Goal: Task Accomplishment & Management: Manage account settings

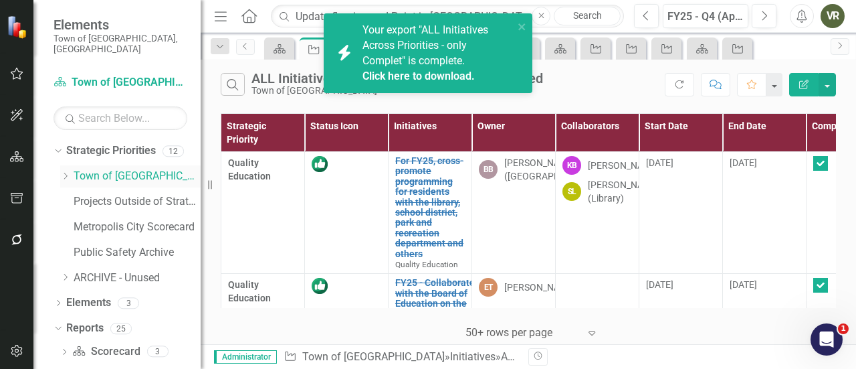
click at [118, 165] on div "Dropdown Town of Wethersfield" at bounding box center [130, 176] width 140 height 22
click at [55, 159] on div "Dropdown Strategic Priorities 12 Dropdown Town of Wethersfield Community Cohesi…" at bounding box center [127, 216] width 147 height 152
click at [62, 172] on icon "Dropdown" at bounding box center [65, 176] width 10 height 8
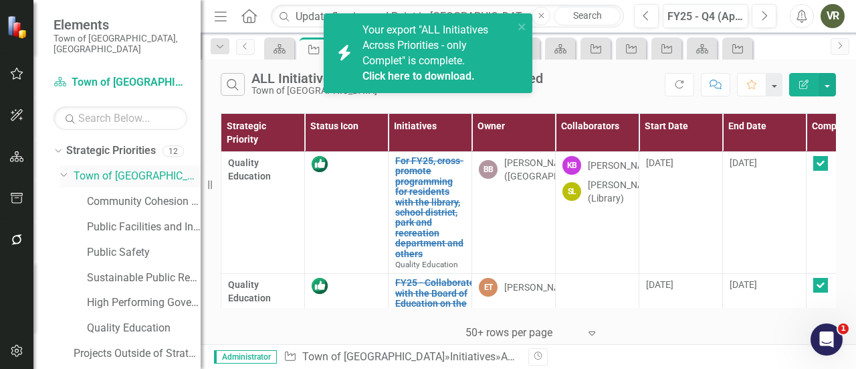
click at [114, 169] on link "Town of [GEOGRAPHIC_DATA]" at bounding box center [137, 176] width 127 height 15
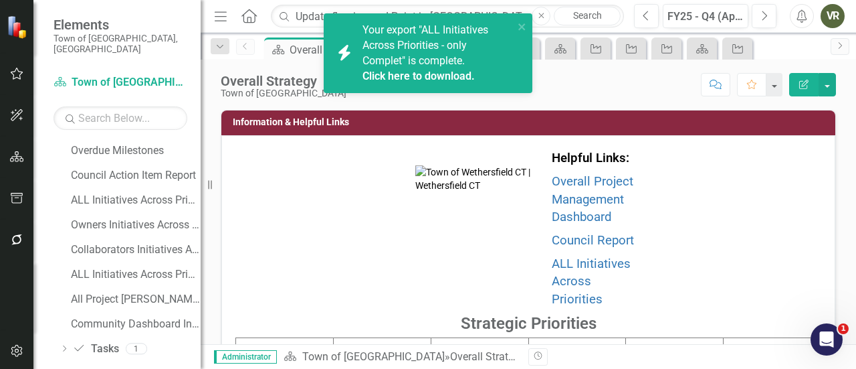
scroll to position [651, 0]
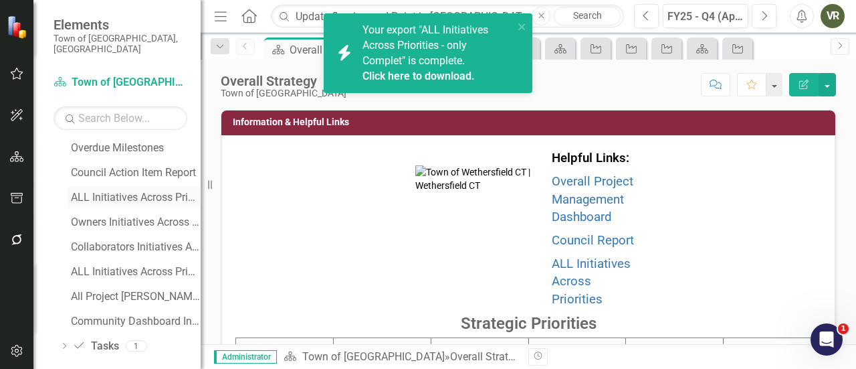
click at [120, 191] on div "ALL Initiatives Across Priorities" at bounding box center [136, 197] width 130 height 12
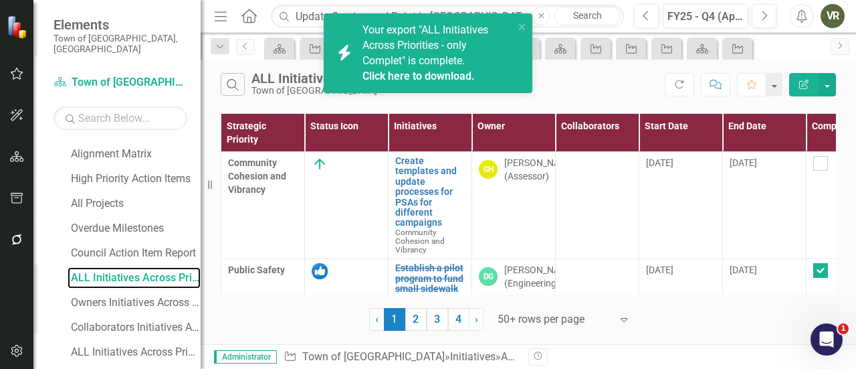
scroll to position [470, 0]
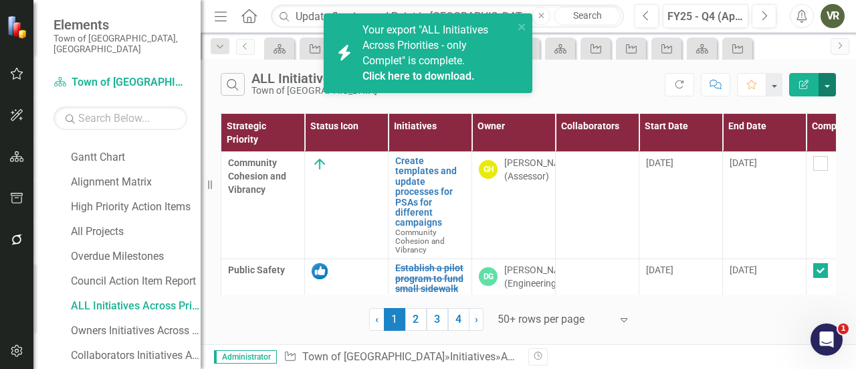
click at [824, 80] on button "button" at bounding box center [827, 84] width 17 height 23
checkbox input "false"
checkbox input "true"
checkbox input "false"
checkbox input "true"
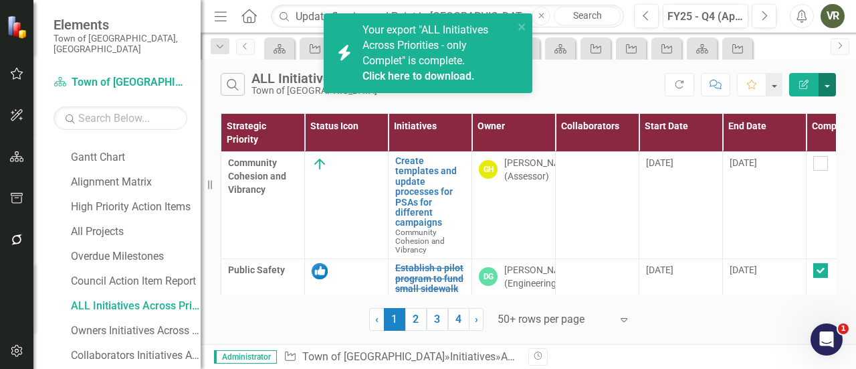
checkbox input "false"
checkbox input "true"
checkbox input "false"
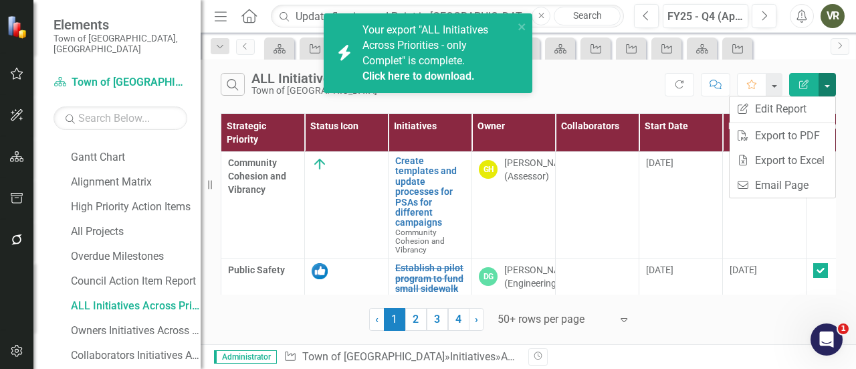
scroll to position [406, 0]
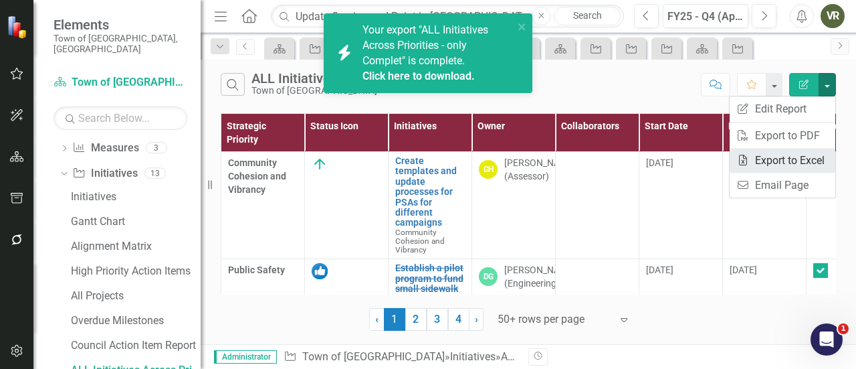
click at [787, 159] on link "Excel Export to Excel" at bounding box center [783, 160] width 106 height 25
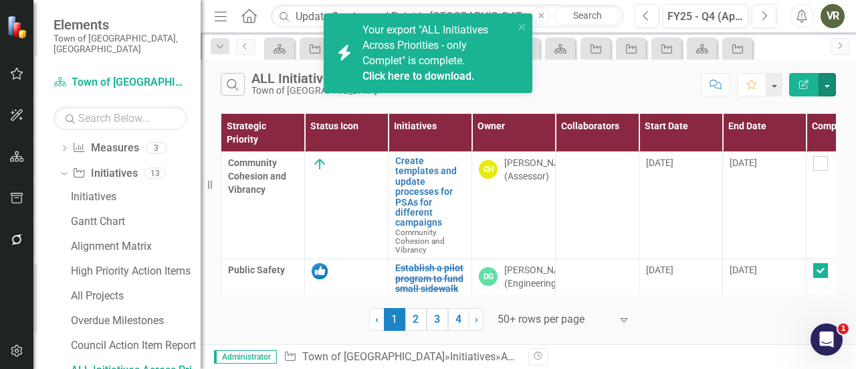
checkbox input "false"
checkbox input "true"
checkbox input "false"
checkbox input "true"
checkbox input "false"
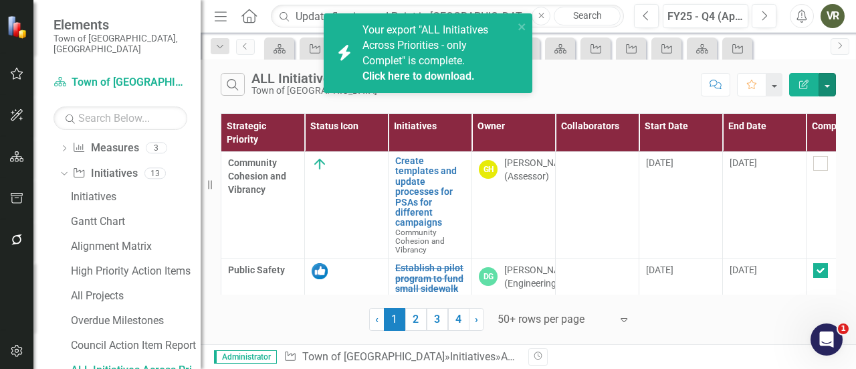
checkbox input "true"
checkbox input "false"
checkbox input "true"
checkbox input "false"
checkbox input "true"
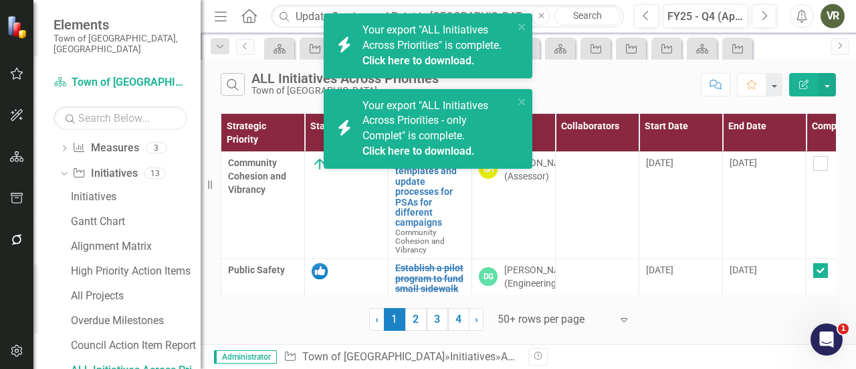
click at [288, 19] on icon "Search" at bounding box center [284, 16] width 13 height 12
click at [313, 15] on input "Update flooring and Paint in [GEOGRAPHIC_DATA] Lobby" at bounding box center [447, 16] width 353 height 23
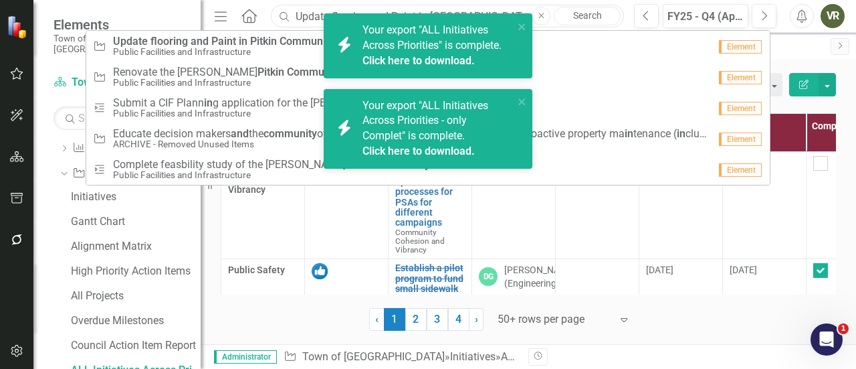
paste input "FY25 Increased regional collabo-rations with surrounding municipalities regardi…"
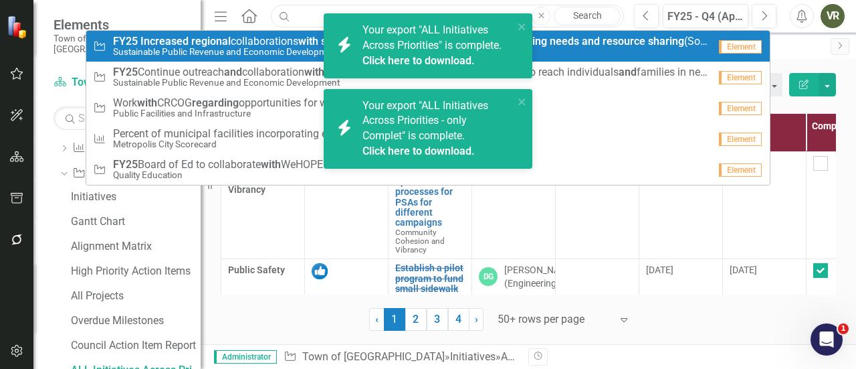
type input "FY25 Increased regional collabo-rations with surrounding municipalities regardi…"
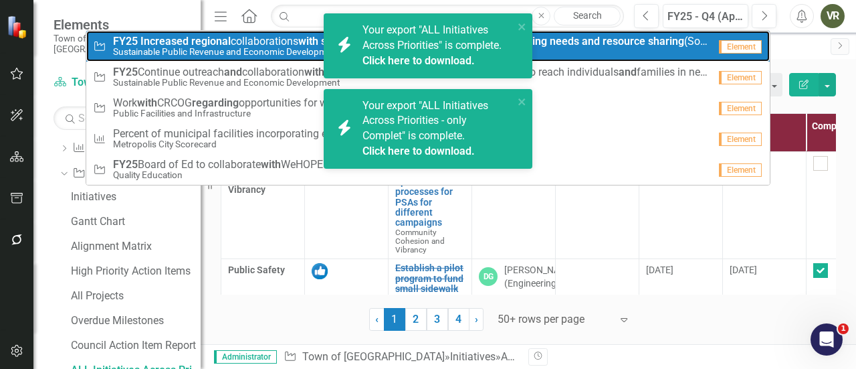
click at [296, 47] on small "Sustainable Public Revenue and Economic Development" at bounding box center [411, 52] width 596 height 10
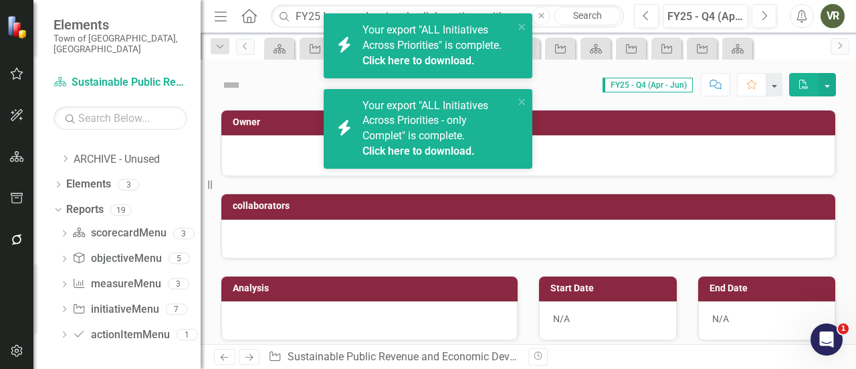
scroll to position [259, 0]
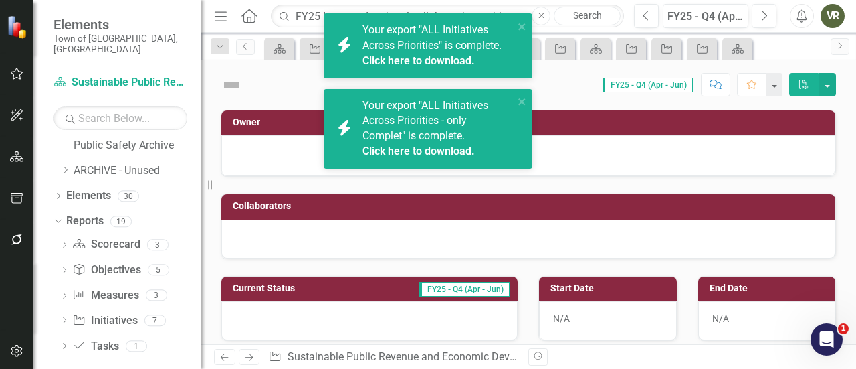
click at [516, 19] on div "icon.bolt Your export "ALL Initiatives Across Priorities" is complete. Click he…" at bounding box center [423, 46] width 189 height 54
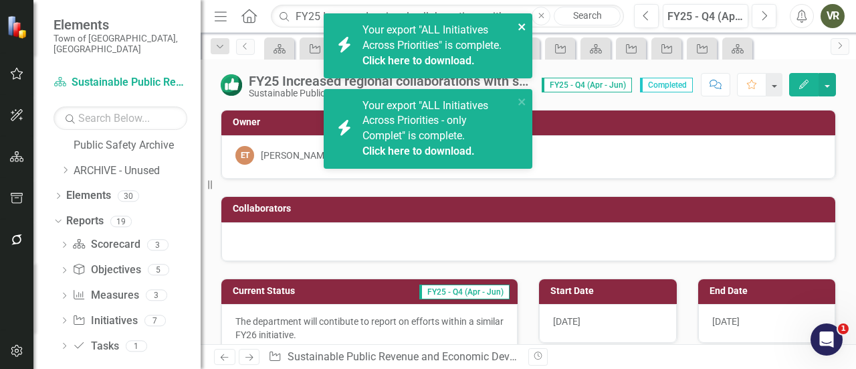
click at [518, 25] on icon "close" at bounding box center [521, 26] width 7 height 7
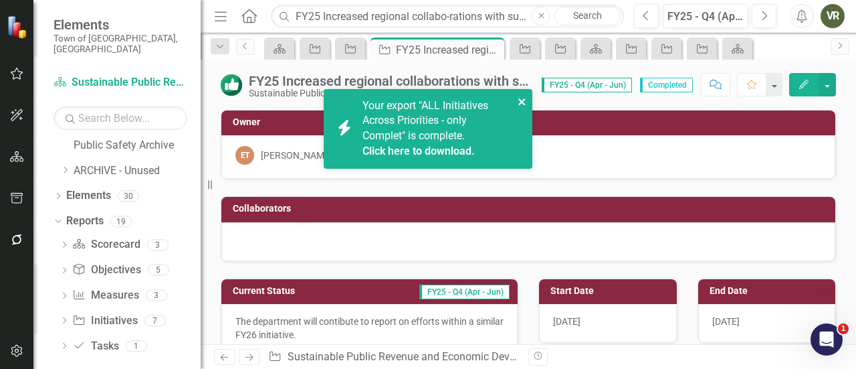
click at [522, 101] on icon "close" at bounding box center [522, 101] width 9 height 11
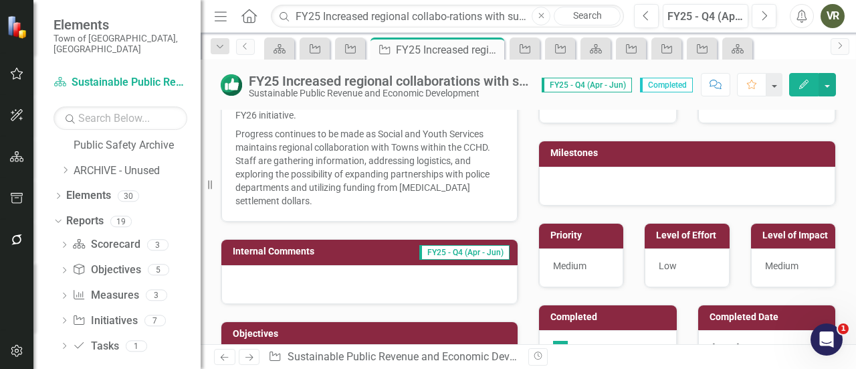
scroll to position [134, 0]
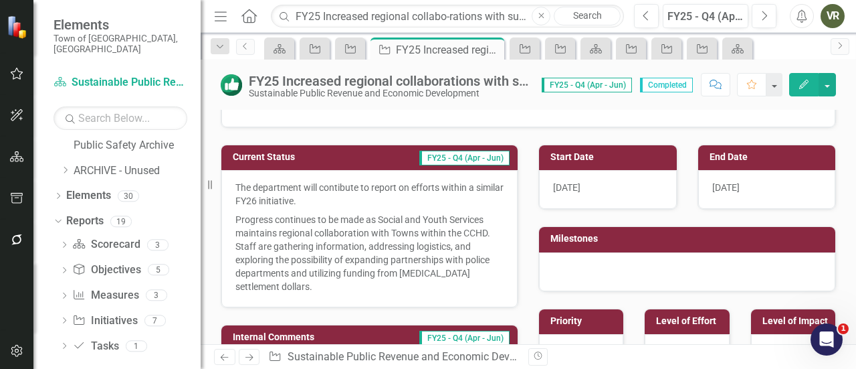
click at [387, 207] on p "The department will contibute to report on efforts within a similar FY26 initia…" at bounding box center [369, 195] width 268 height 29
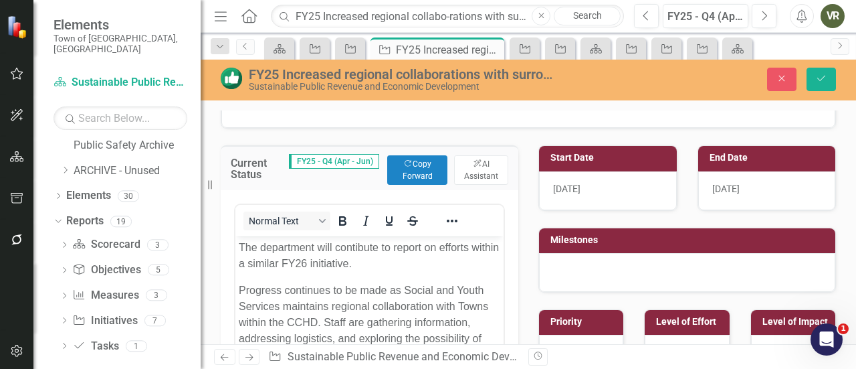
scroll to position [0, 0]
click at [367, 250] on p "The department will contibute to report on efforts within a similar FY26 initia…" at bounding box center [370, 255] width 262 height 32
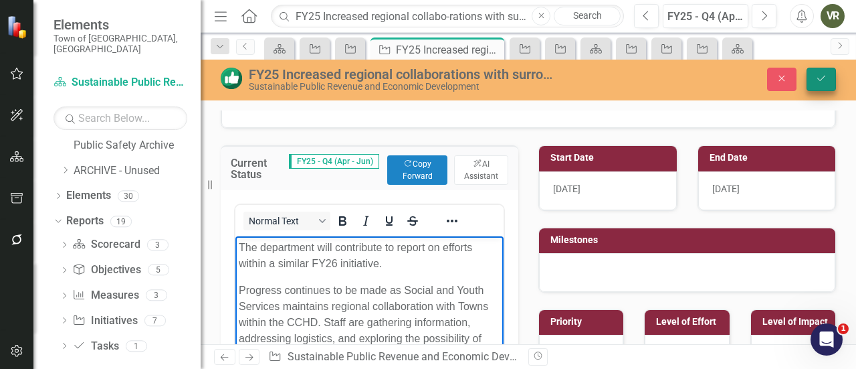
drag, startPoint x: 828, startPoint y: 104, endPoint x: 825, endPoint y: 78, distance: 27.0
click at [828, 104] on div "FY25 Increased regional collaborations with surrounding municipalities regardin…" at bounding box center [528, 202] width 655 height 284
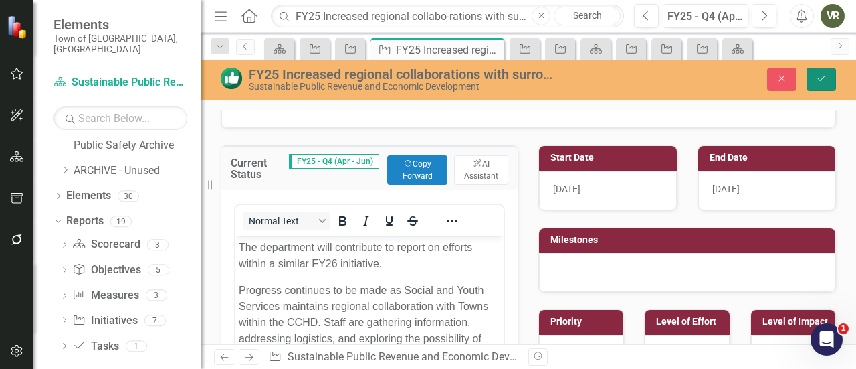
click at [825, 78] on icon "Save" at bounding box center [821, 78] width 12 height 9
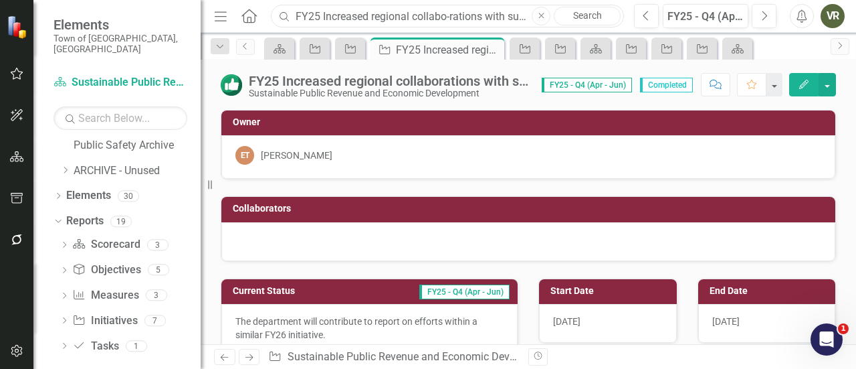
click at [333, 14] on input "FY25 Increased regional collabo-rations with surrounding municipalities regardi…" at bounding box center [447, 16] width 353 height 23
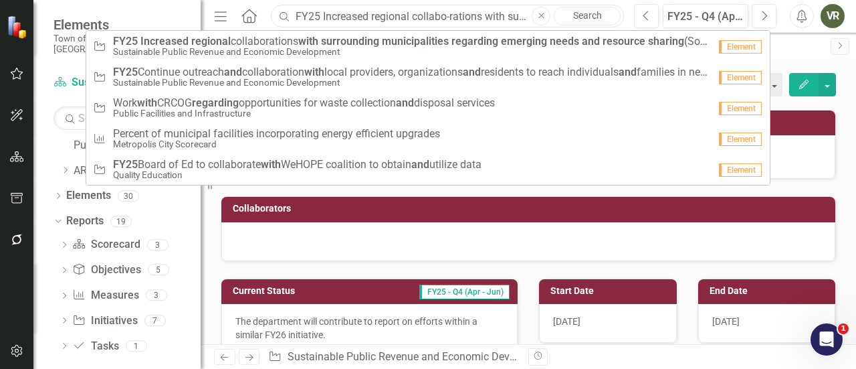
click at [333, 14] on input "FY25 Increased regional collabo-rations with surrounding municipalities regardi…" at bounding box center [447, 16] width 353 height 23
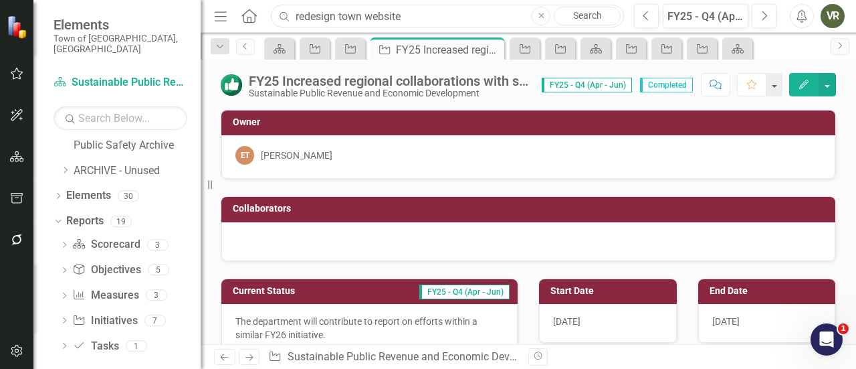
type input "redesign town website"
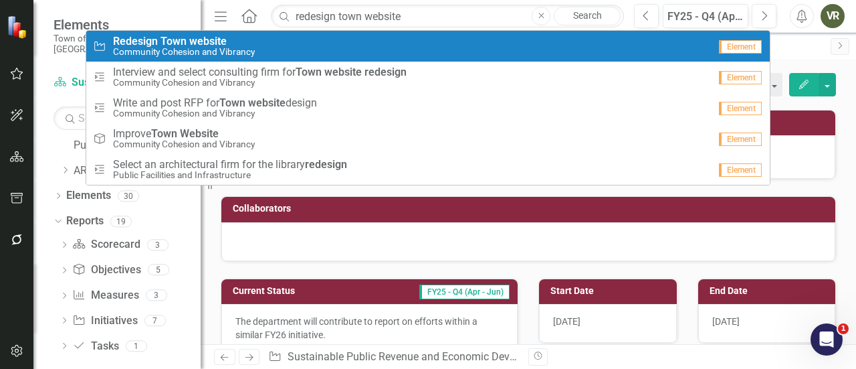
click at [132, 49] on small "Community Cohesion and Vibrancy" at bounding box center [184, 52] width 142 height 10
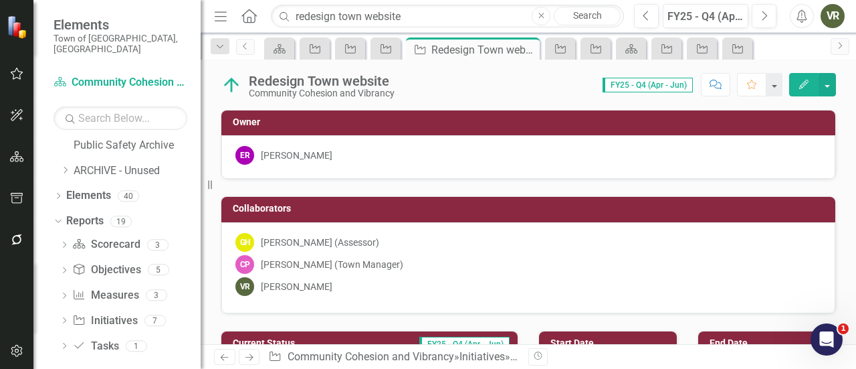
checkbox input "true"
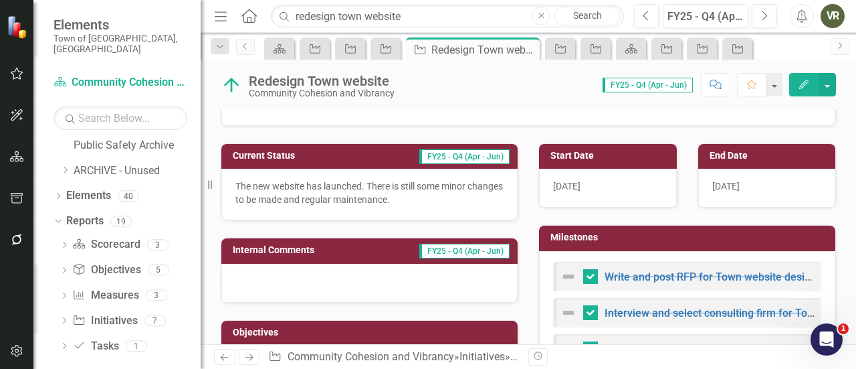
scroll to position [201, 0]
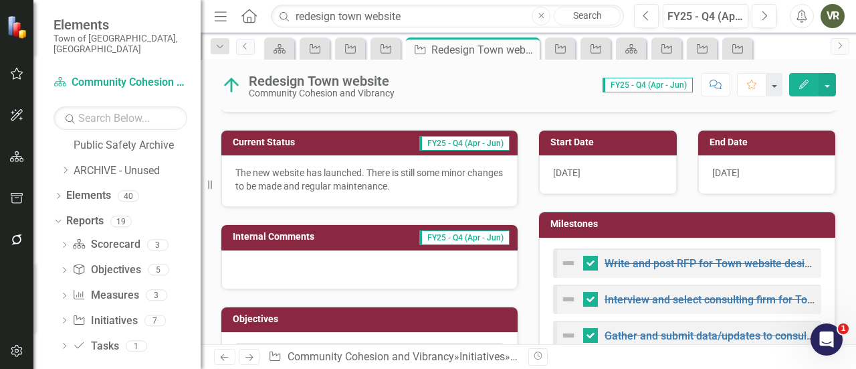
click at [274, 172] on p "The new website has launched. There is still some minor changes to be made and …" at bounding box center [369, 179] width 268 height 27
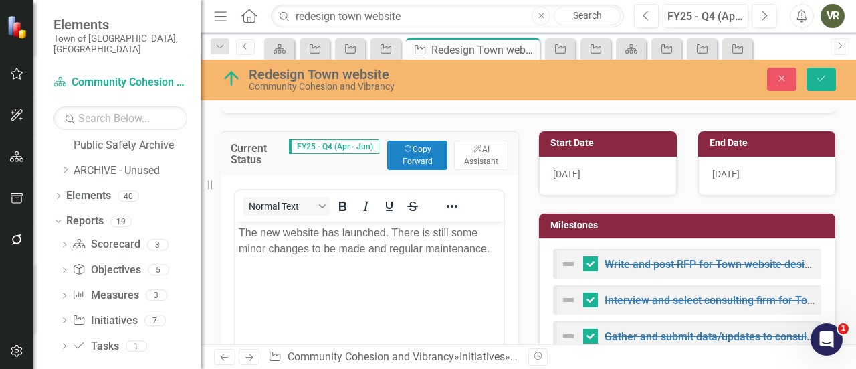
scroll to position [0, 0]
click at [431, 235] on p "The new website has launched. There is still some minor changes to be made and …" at bounding box center [370, 241] width 262 height 32
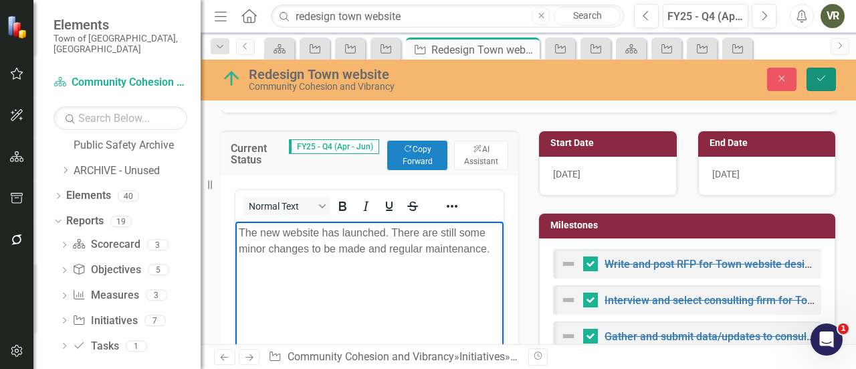
click at [823, 77] on icon "submit" at bounding box center [821, 78] width 8 height 5
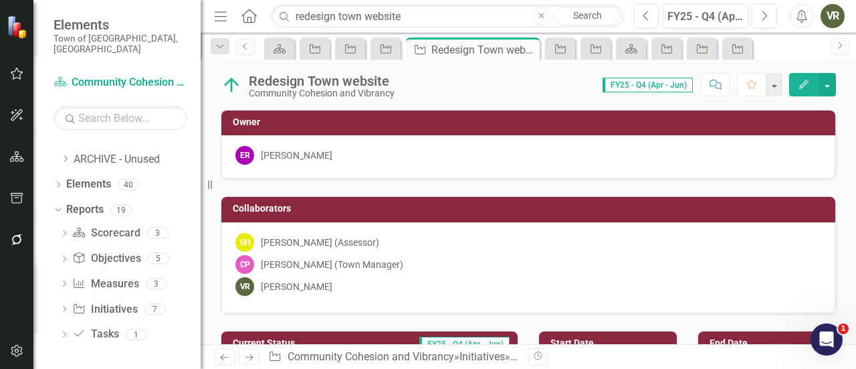
checkbox input "false"
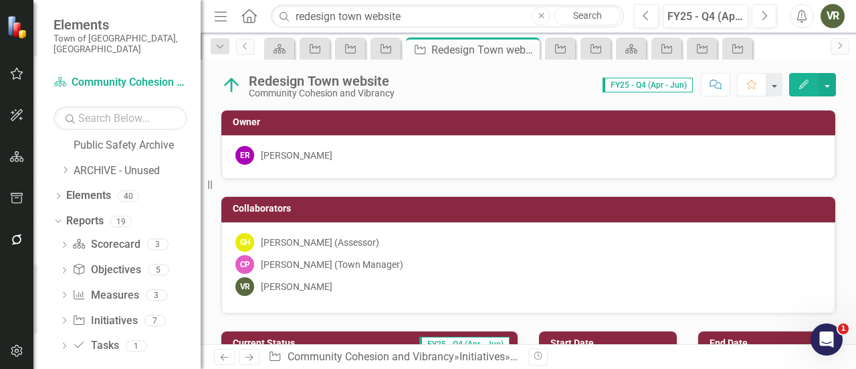
checkbox input "true"
click at [415, 22] on input "redesign town website" at bounding box center [447, 16] width 353 height 23
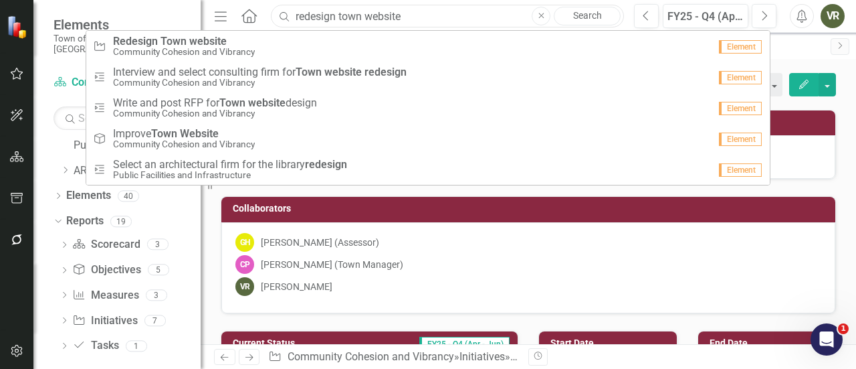
click at [415, 22] on input "redesign town website" at bounding box center [447, 16] width 353 height 23
paste input "ARPA Traffic Sign Inventory (30139)"
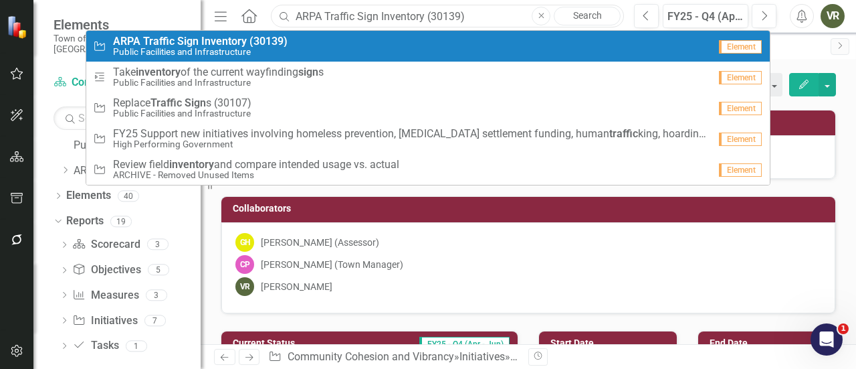
type input "ARPA Traffic Sign Inventory (30139)"
click at [403, 43] on div "Initiative ARPA Traffic Sign Inventory (30139) Public Facilities and Infrastruc…" at bounding box center [401, 46] width 616 height 22
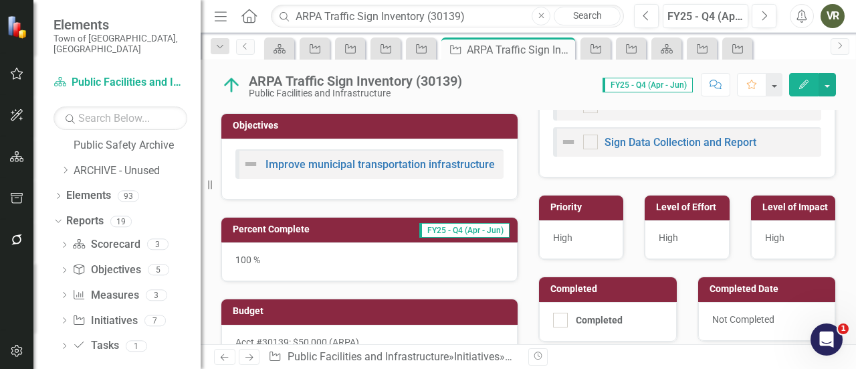
scroll to position [349, 0]
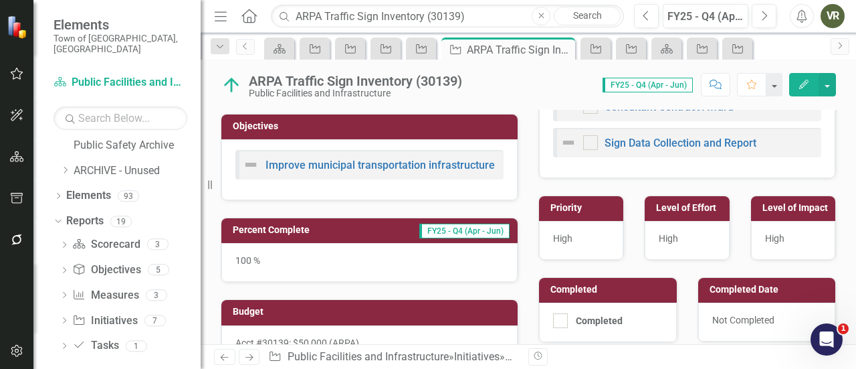
click at [386, 262] on div "100 %" at bounding box center [369, 262] width 296 height 39
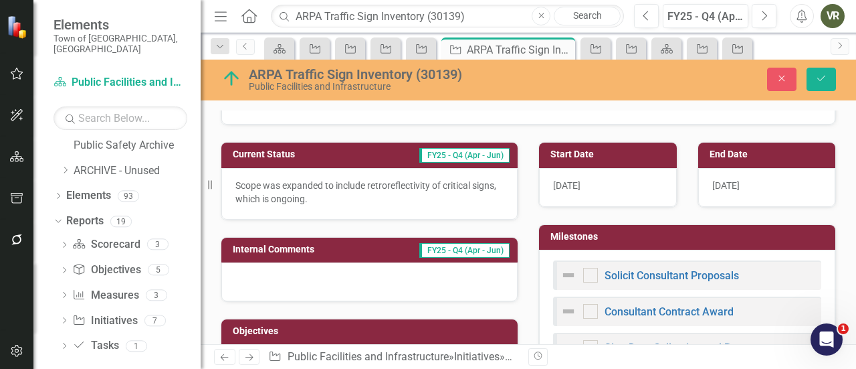
scroll to position [115, 0]
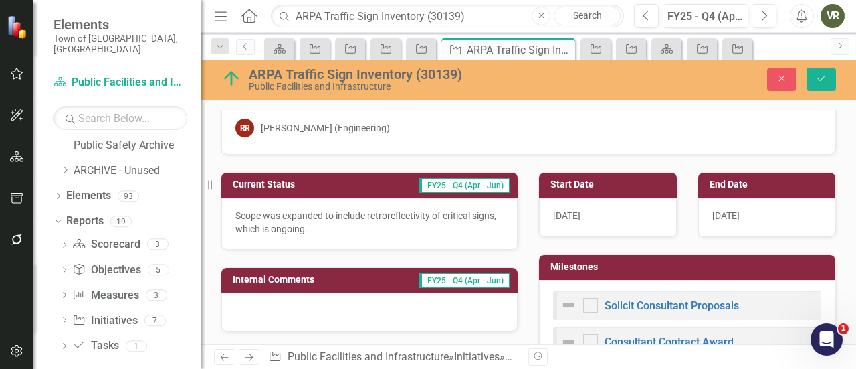
click at [539, 223] on div "[DATE]" at bounding box center [608, 217] width 138 height 39
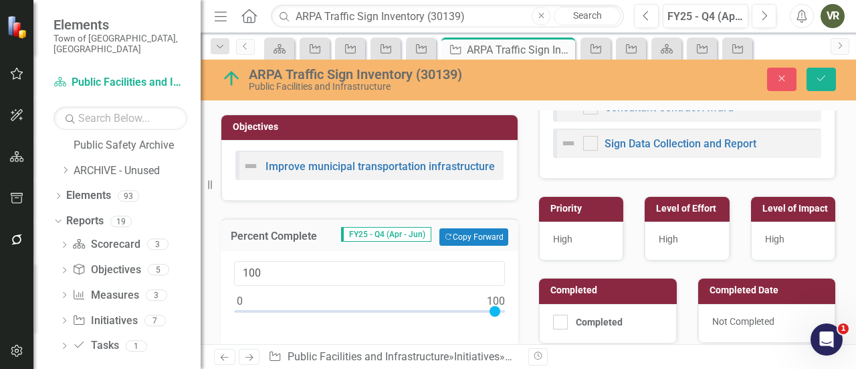
scroll to position [353, 0]
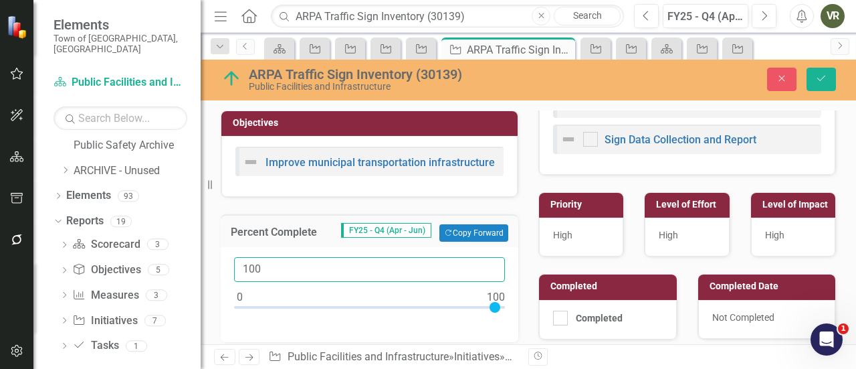
click at [326, 268] on input "100" at bounding box center [369, 269] width 271 height 25
type input "30"
click at [807, 68] on button "Save" at bounding box center [821, 79] width 29 height 23
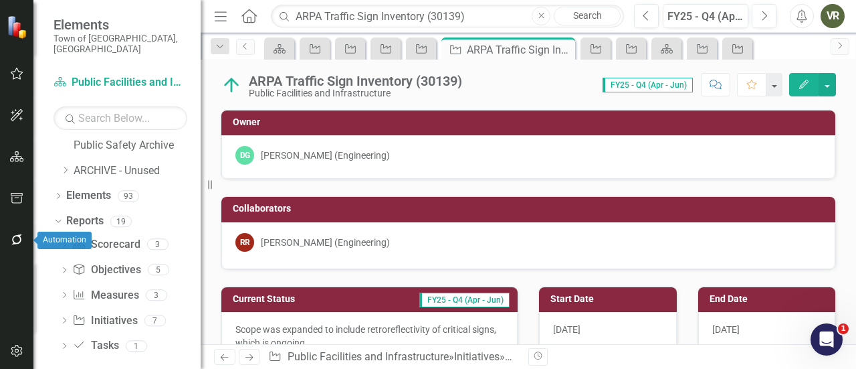
click at [13, 238] on icon "button" at bounding box center [16, 239] width 11 height 11
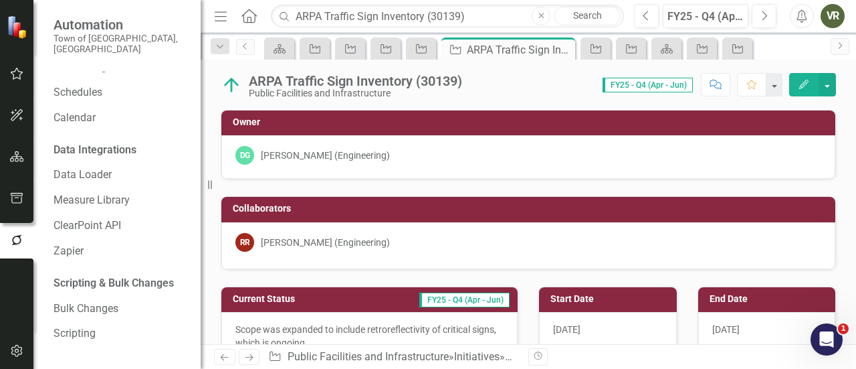
scroll to position [0, 0]
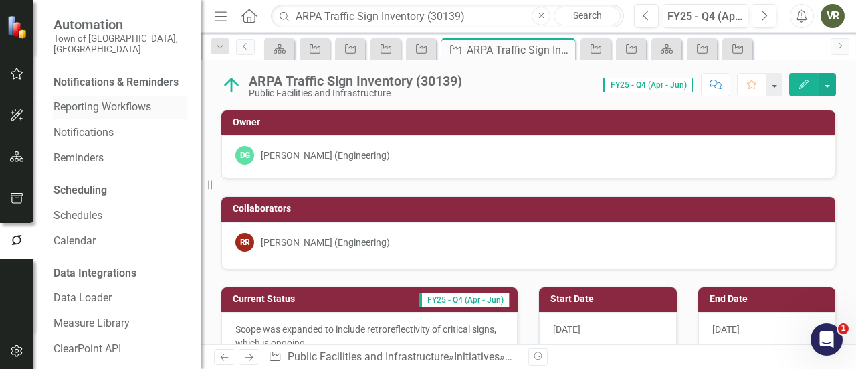
click at [150, 106] on link "Reporting Workflows" at bounding box center [121, 107] width 134 height 15
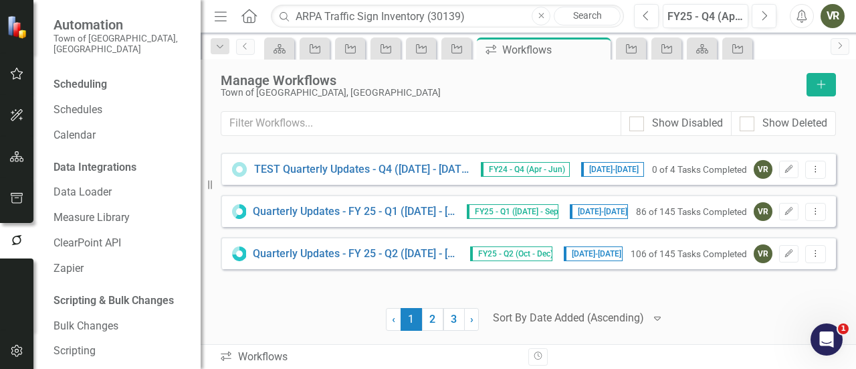
scroll to position [126, 0]
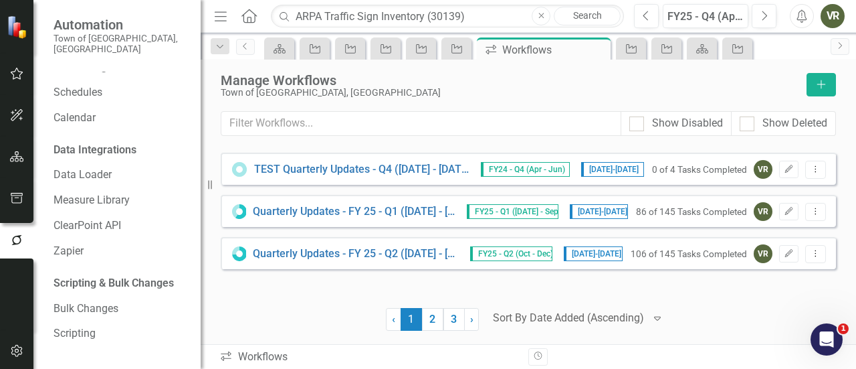
click at [27, 72] on button "button" at bounding box center [17, 74] width 30 height 28
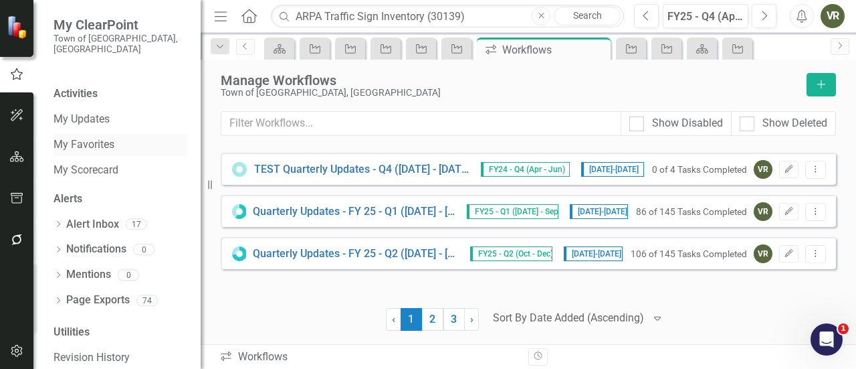
scroll to position [69, 0]
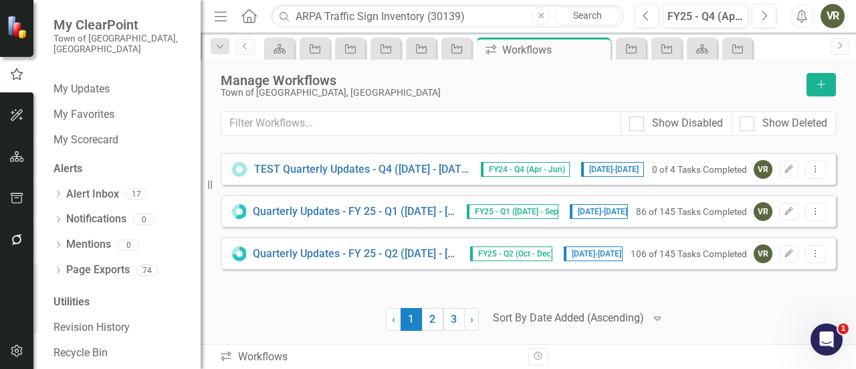
click at [23, 122] on button "button" at bounding box center [17, 116] width 30 height 28
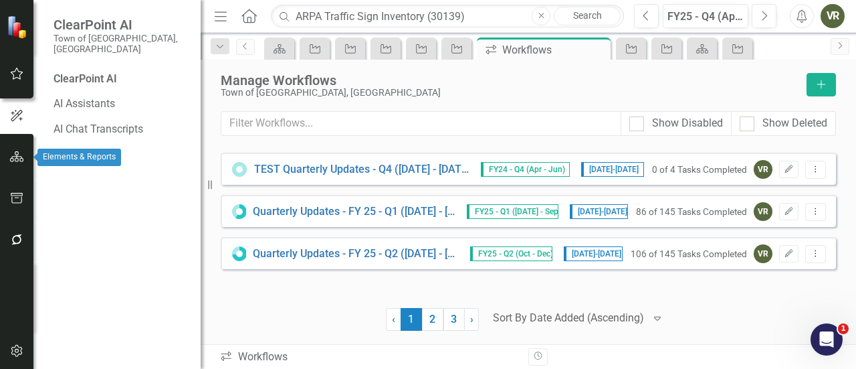
click at [19, 152] on icon "button" at bounding box center [17, 156] width 14 height 11
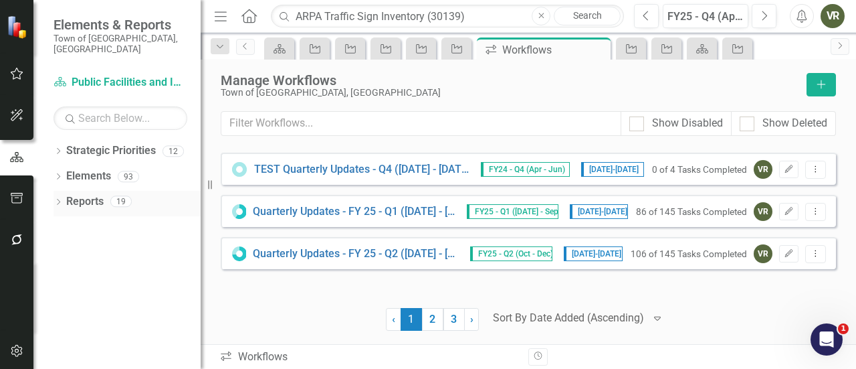
click at [64, 191] on div "Dropdown Reports 19" at bounding box center [127, 203] width 147 height 25
click at [54, 199] on icon "Dropdown" at bounding box center [58, 202] width 9 height 7
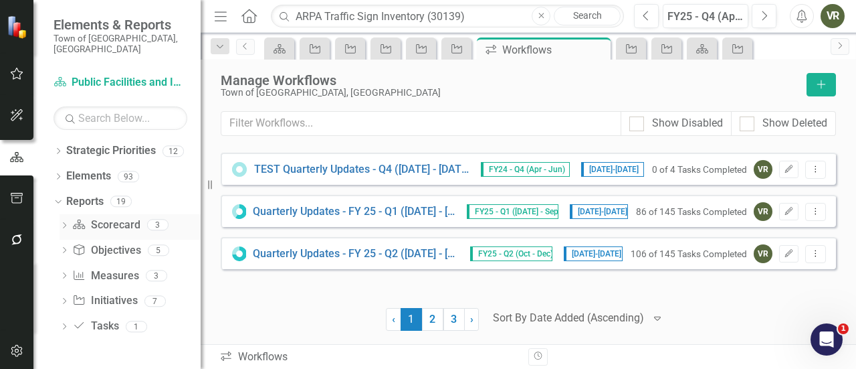
click at [67, 223] on icon "Dropdown" at bounding box center [64, 226] width 9 height 7
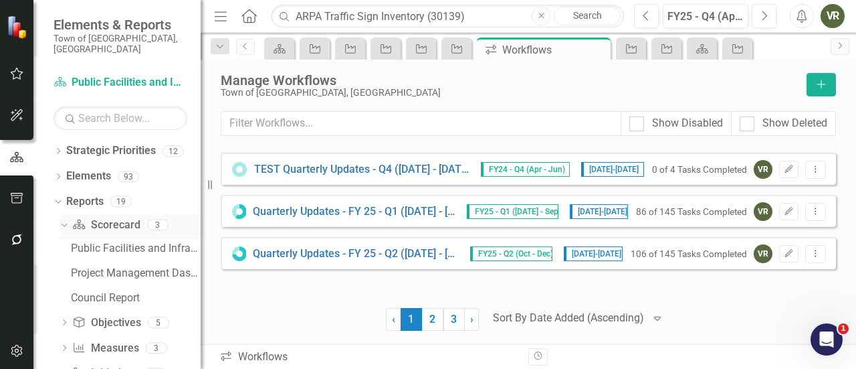
click at [67, 219] on div "Dropdown" at bounding box center [61, 223] width 11 height 9
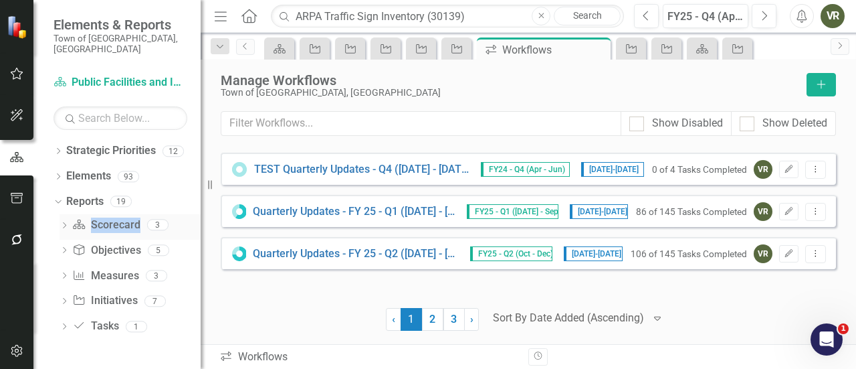
click at [67, 223] on icon "Dropdown" at bounding box center [64, 226] width 9 height 7
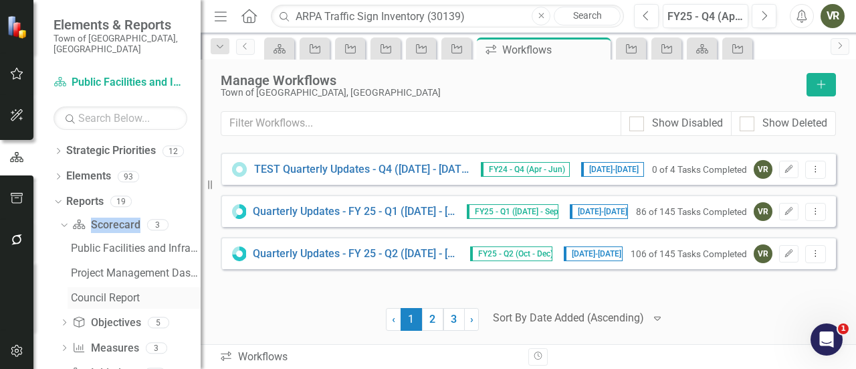
click at [95, 292] on div "Council Report" at bounding box center [136, 298] width 130 height 12
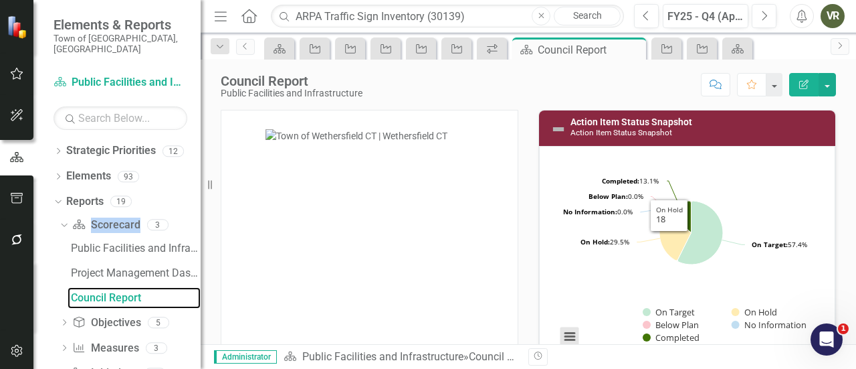
click at [560, 332] on button "View chart menu, Chart" at bounding box center [569, 336] width 19 height 19
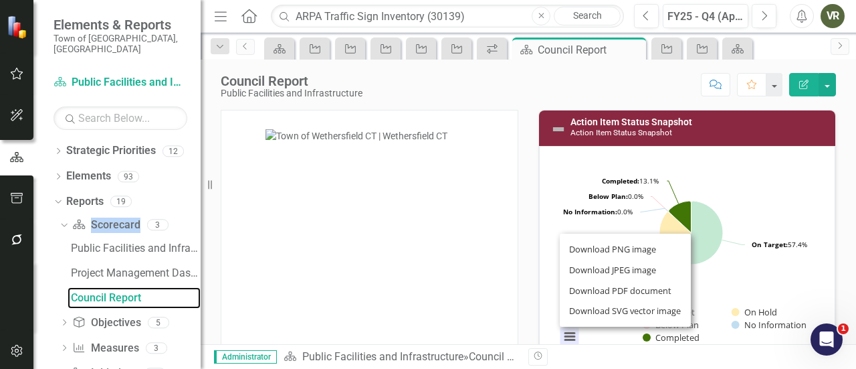
click at [558, 332] on div "Download PNG image Download JPEG image Download PDF document Download SVG vecto…" at bounding box center [625, 280] width 169 height 130
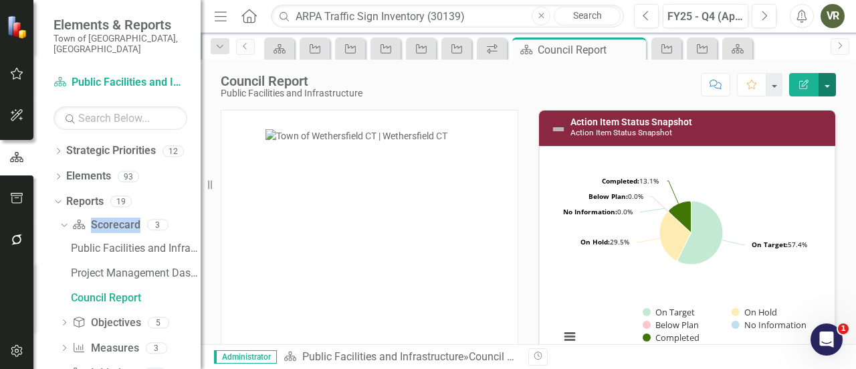
click at [833, 88] on button "button" at bounding box center [827, 84] width 17 height 23
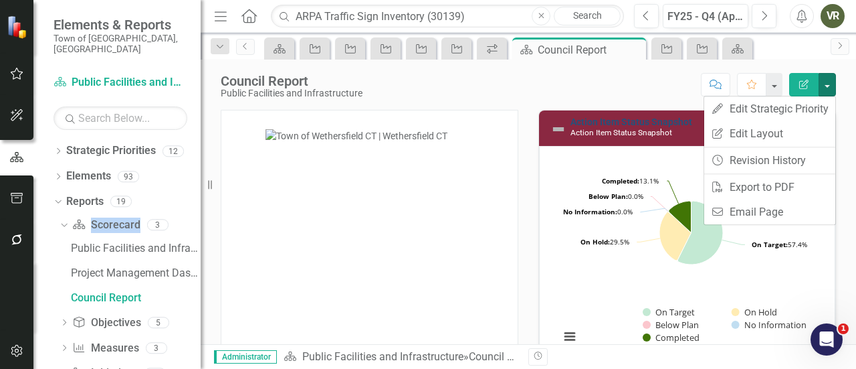
click at [621, 120] on link "Action Item Status Snapshot" at bounding box center [632, 121] width 122 height 11
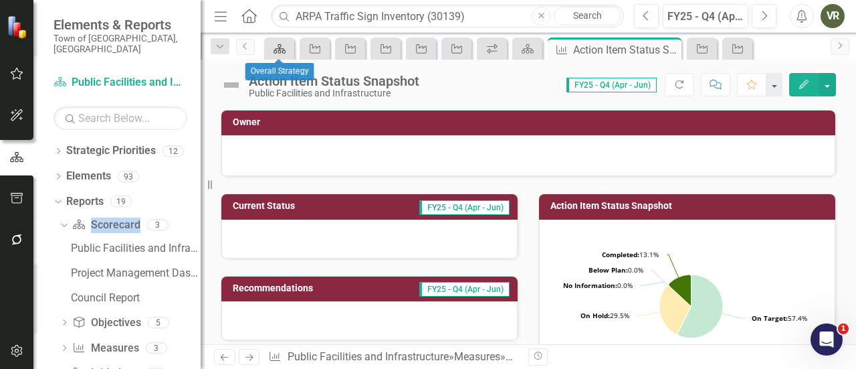
click at [281, 45] on icon "Strategic Priority" at bounding box center [279, 48] width 13 height 11
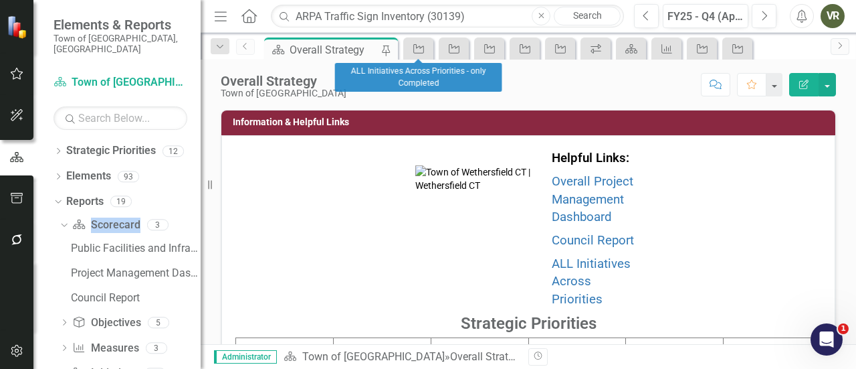
click at [245, 47] on icon at bounding box center [244, 46] width 3 height 7
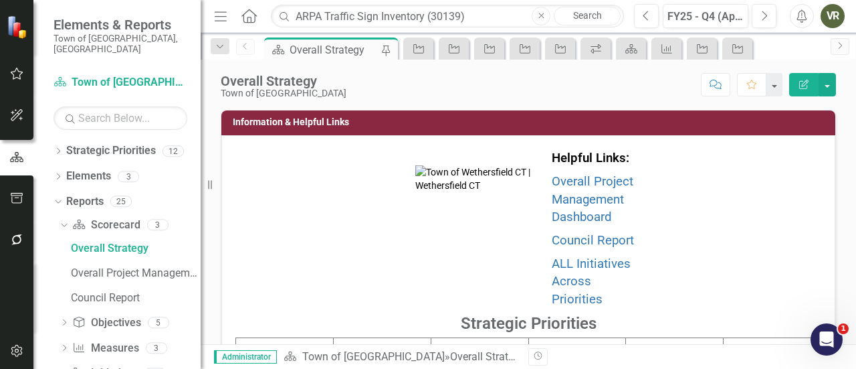
click at [749, 51] on div "Initiative" at bounding box center [737, 48] width 30 height 22
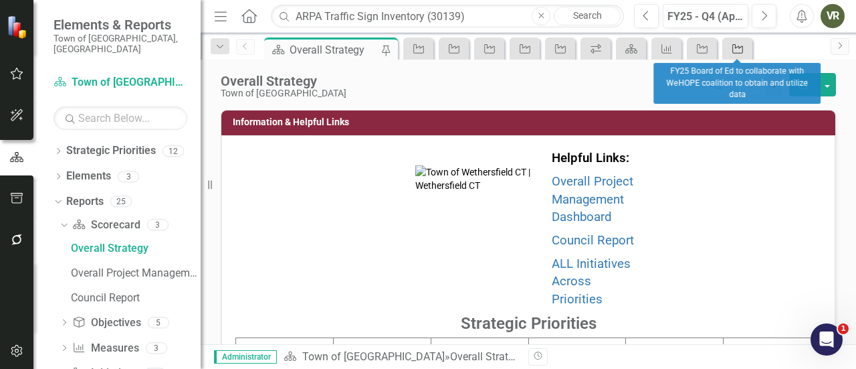
click at [742, 51] on icon "Initiative" at bounding box center [737, 48] width 13 height 11
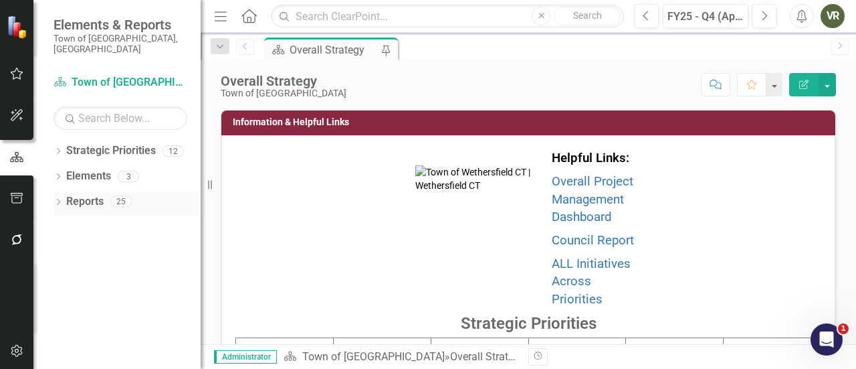
click at [58, 199] on icon "Dropdown" at bounding box center [58, 202] width 9 height 7
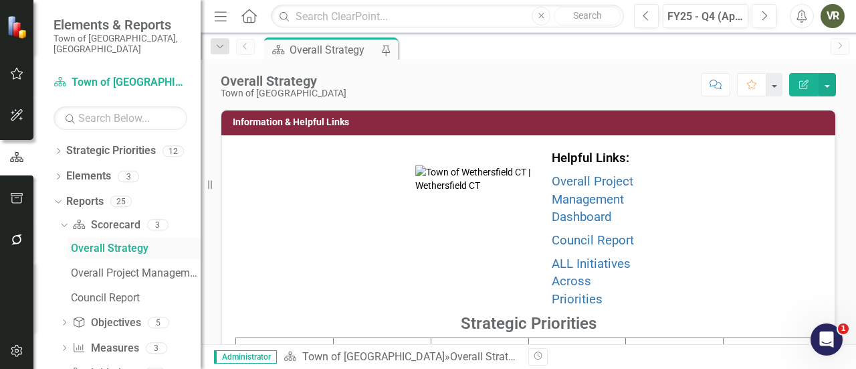
scroll to position [52, 0]
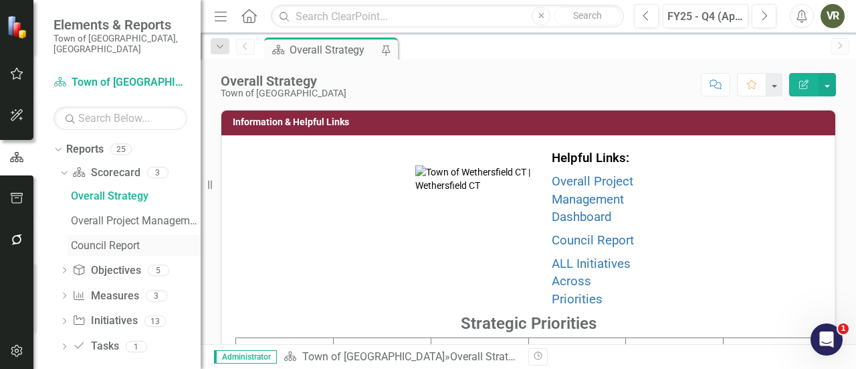
click at [106, 239] on div "Council Report" at bounding box center [136, 245] width 130 height 12
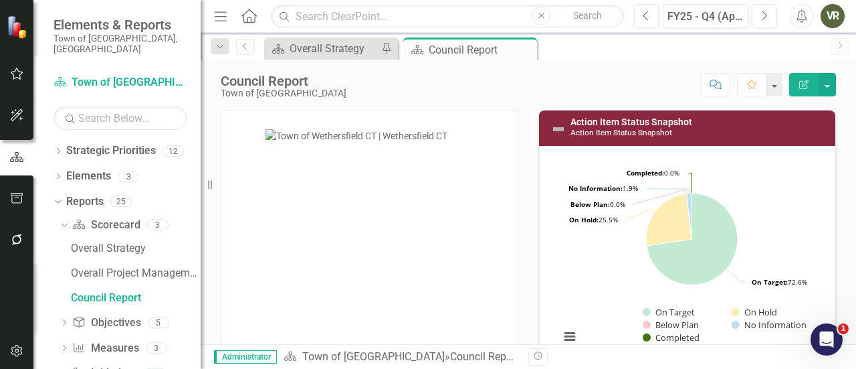
click at [550, 125] on img at bounding box center [558, 129] width 16 height 16
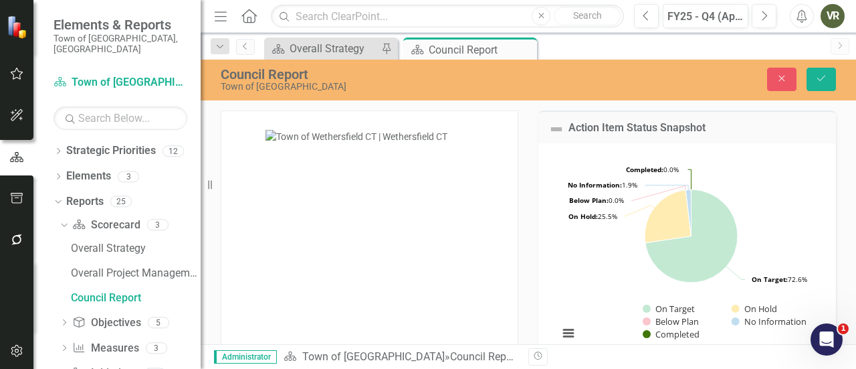
click at [550, 125] on img at bounding box center [556, 129] width 16 height 16
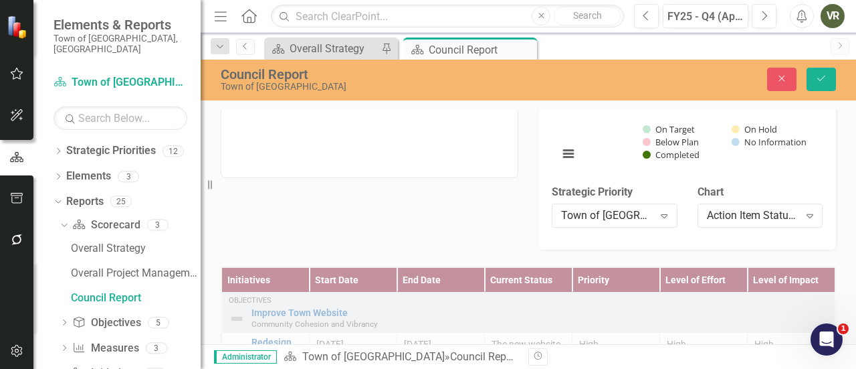
scroll to position [201, 0]
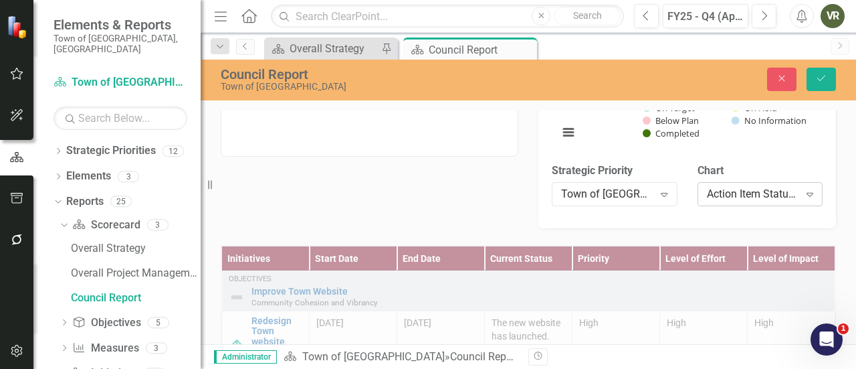
click at [752, 201] on div "Action Item Status Snapshot Expand" at bounding box center [761, 194] width 126 height 24
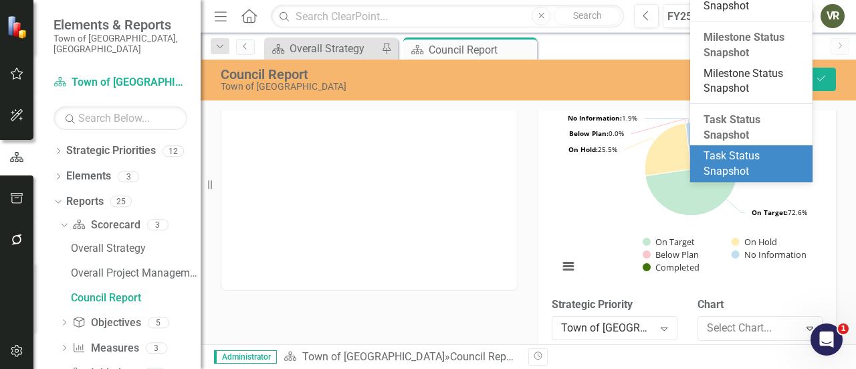
scroll to position [0, 0]
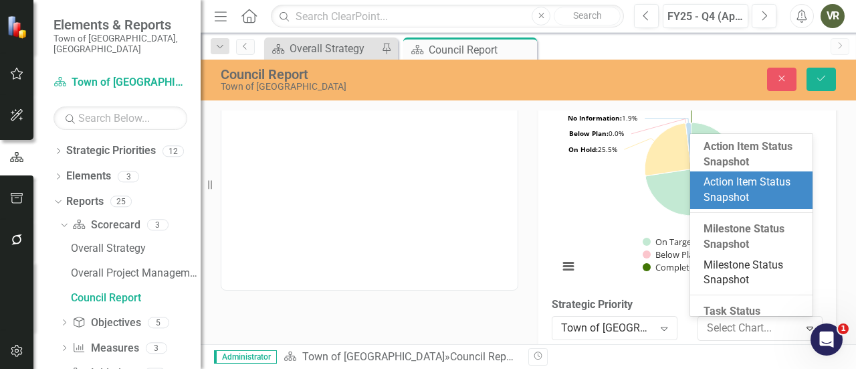
click at [835, 176] on div "Action Item Status Snapshot Loading... Chart Pie chart with 5 slices. Action It…" at bounding box center [687, 195] width 318 height 336
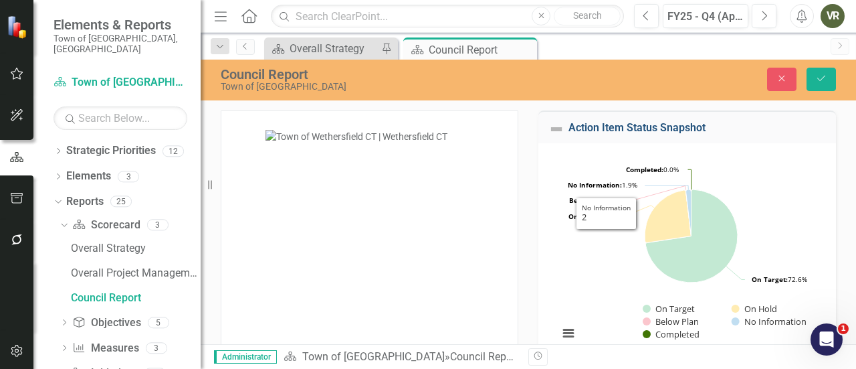
click at [626, 128] on link "Action Item Status Snapshot" at bounding box center [637, 127] width 137 height 13
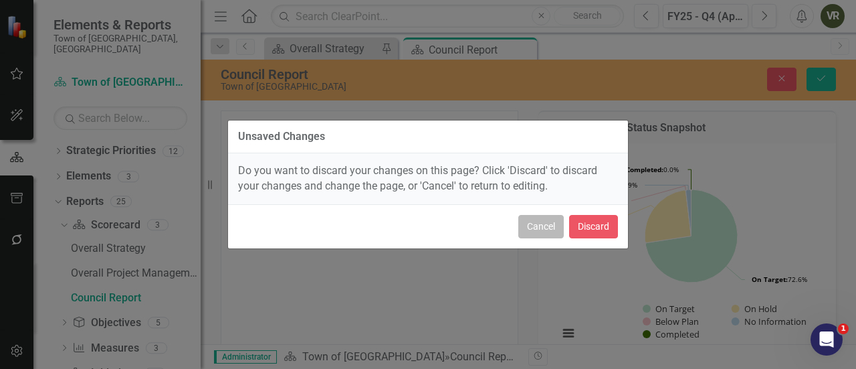
click at [536, 223] on button "Cancel" at bounding box center [540, 226] width 45 height 23
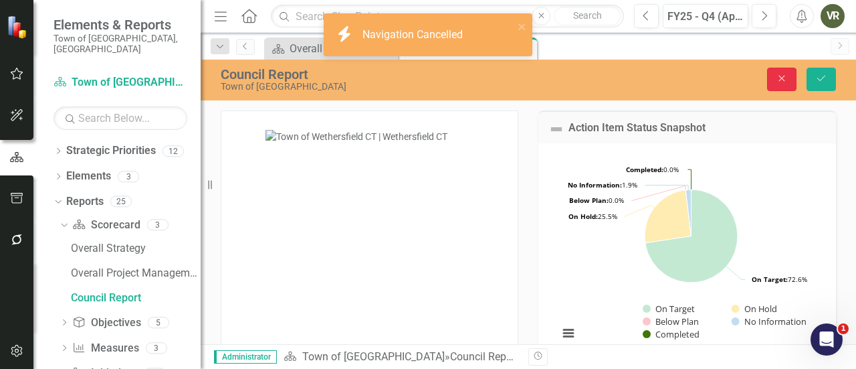
click at [768, 76] on button "Close" at bounding box center [781, 79] width 29 height 23
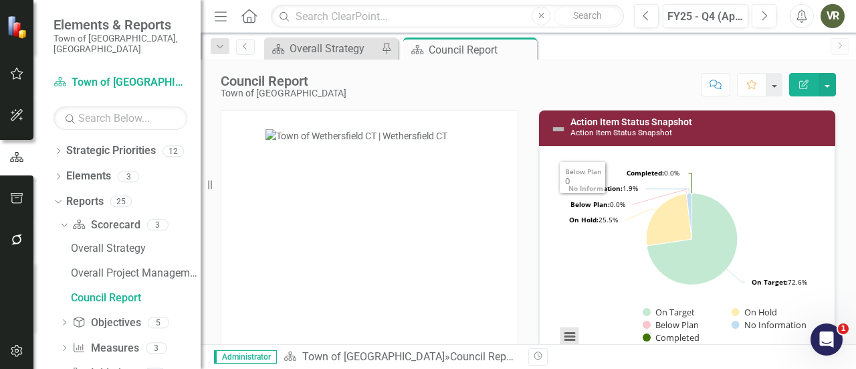
click at [560, 338] on button "View chart menu, Chart" at bounding box center [569, 336] width 19 height 19
click at [522, 264] on div at bounding box center [370, 225] width 318 height 264
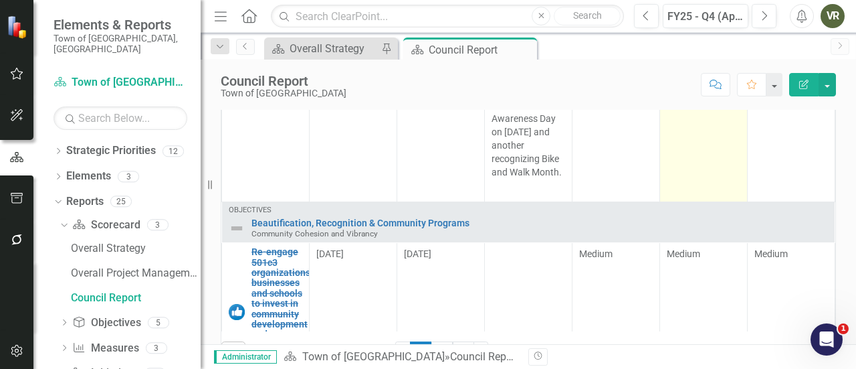
scroll to position [2274, 0]
